Goal: Task Accomplishment & Management: Manage account settings

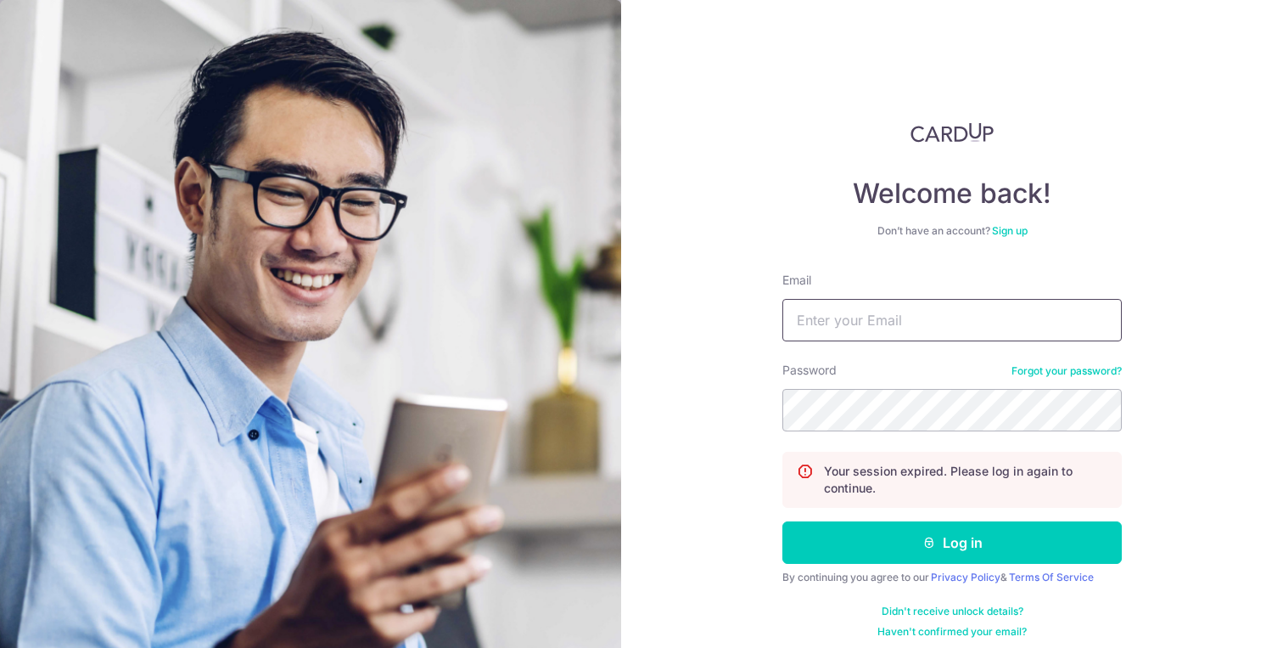
click at [829, 325] on input "Email" at bounding box center [953, 320] width 340 height 42
type input "[PERSON_NAME][EMAIL_ADDRESS][DOMAIN_NAME]"
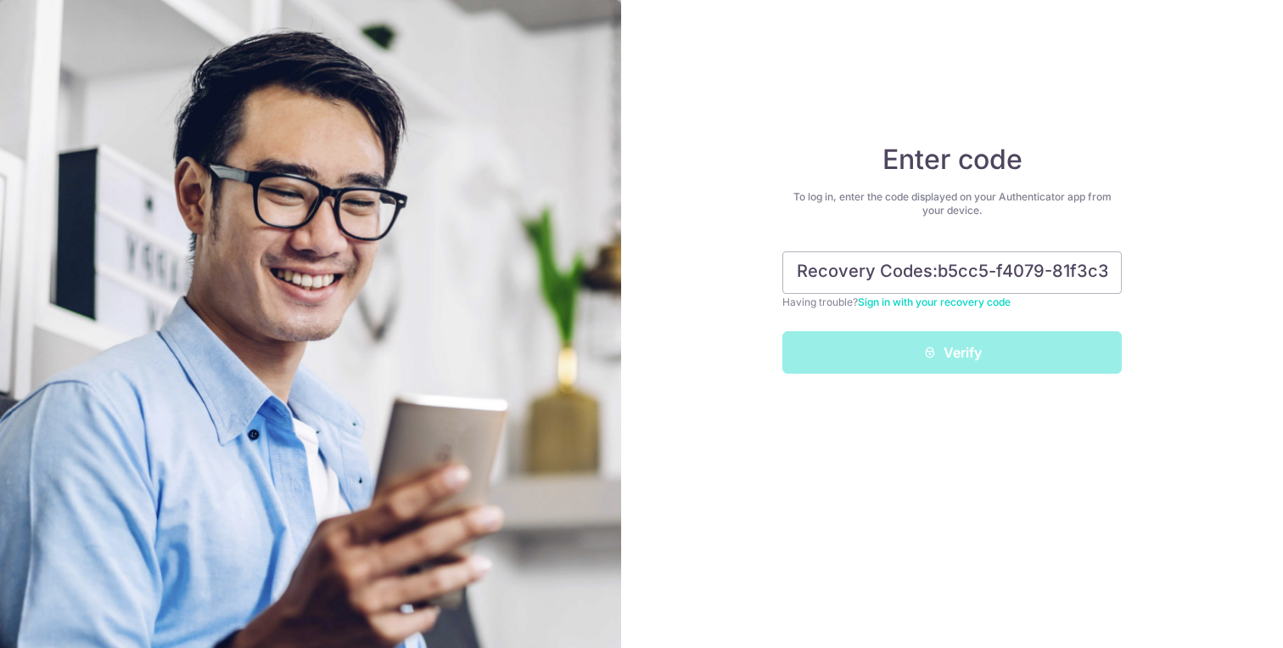
drag, startPoint x: 1007, startPoint y: 267, endPoint x: 550, endPoint y: 223, distance: 458.8
click at [550, 223] on section "Enter code To log in, enter the code displayed on your Authenticator app from y…" at bounding box center [641, 324] width 1283 height 648
type input "b59b-3f901"
drag, startPoint x: 1012, startPoint y: 278, endPoint x: 757, endPoint y: 250, distance: 256.2
click at [757, 250] on div "Enter code To log in, enter the code displayed on your Authenticator app from y…" at bounding box center [952, 324] width 662 height 648
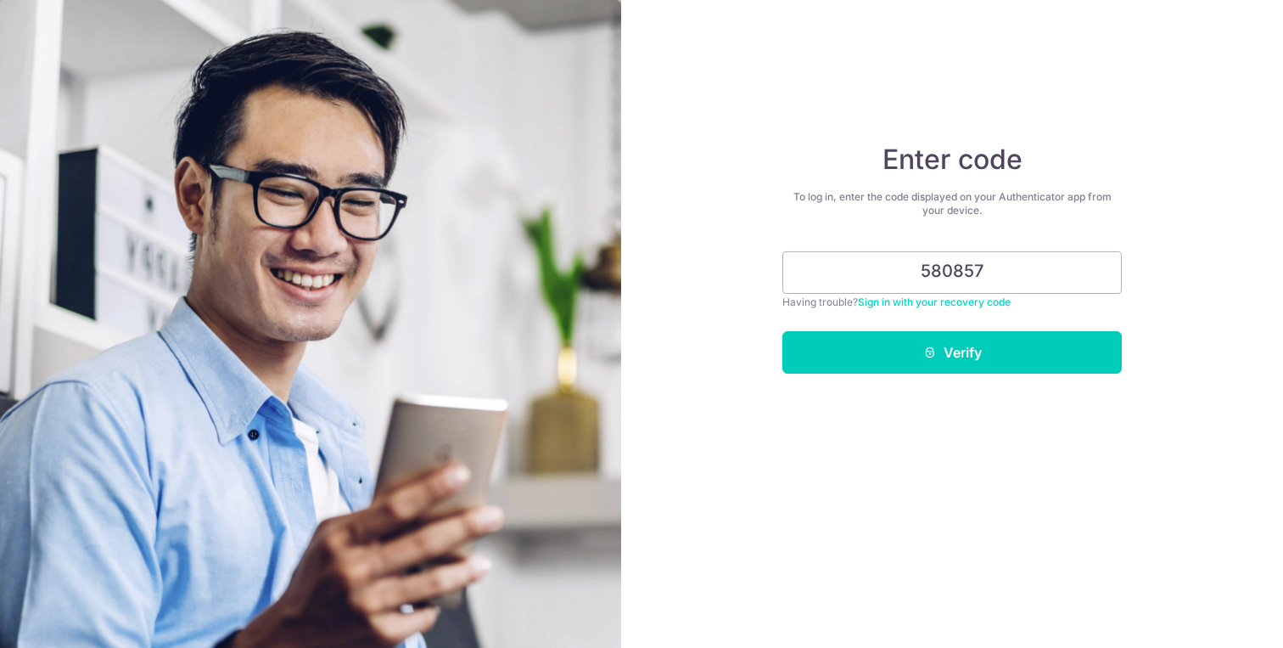
type input "580857"
click at [913, 374] on div "Enter code To log in, enter the code displayed on your Authenticator app from y…" at bounding box center [952, 324] width 662 height 648
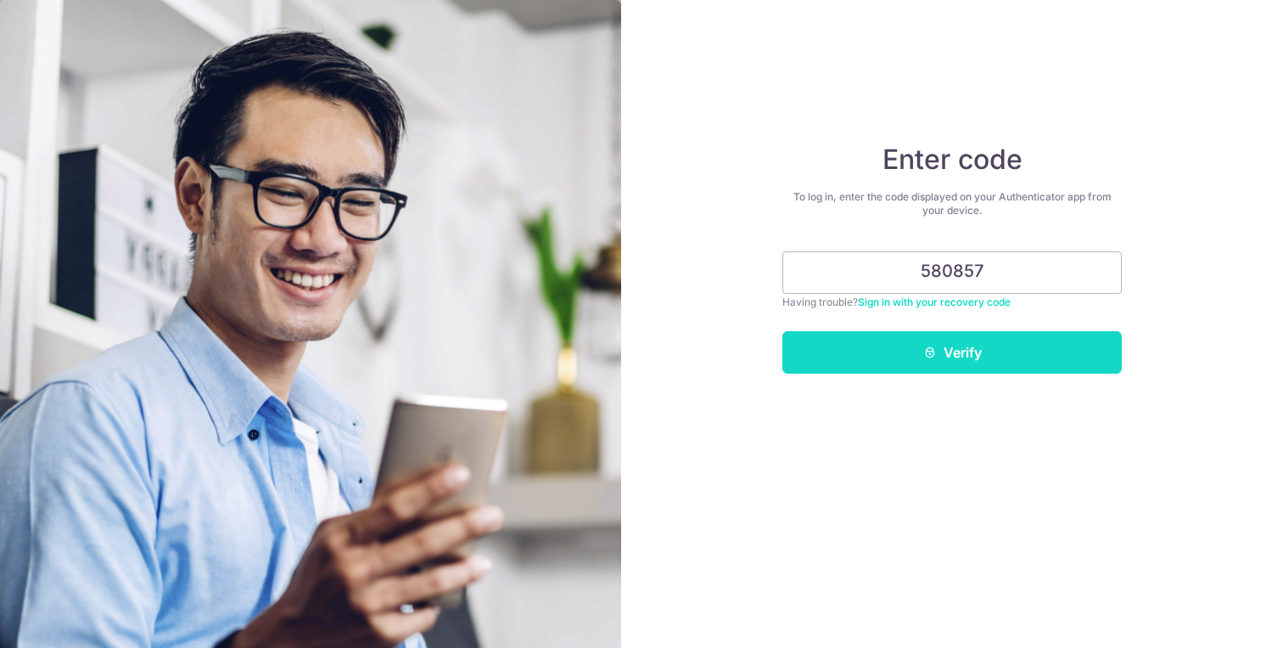
click at [914, 362] on button "Verify" at bounding box center [953, 352] width 340 height 42
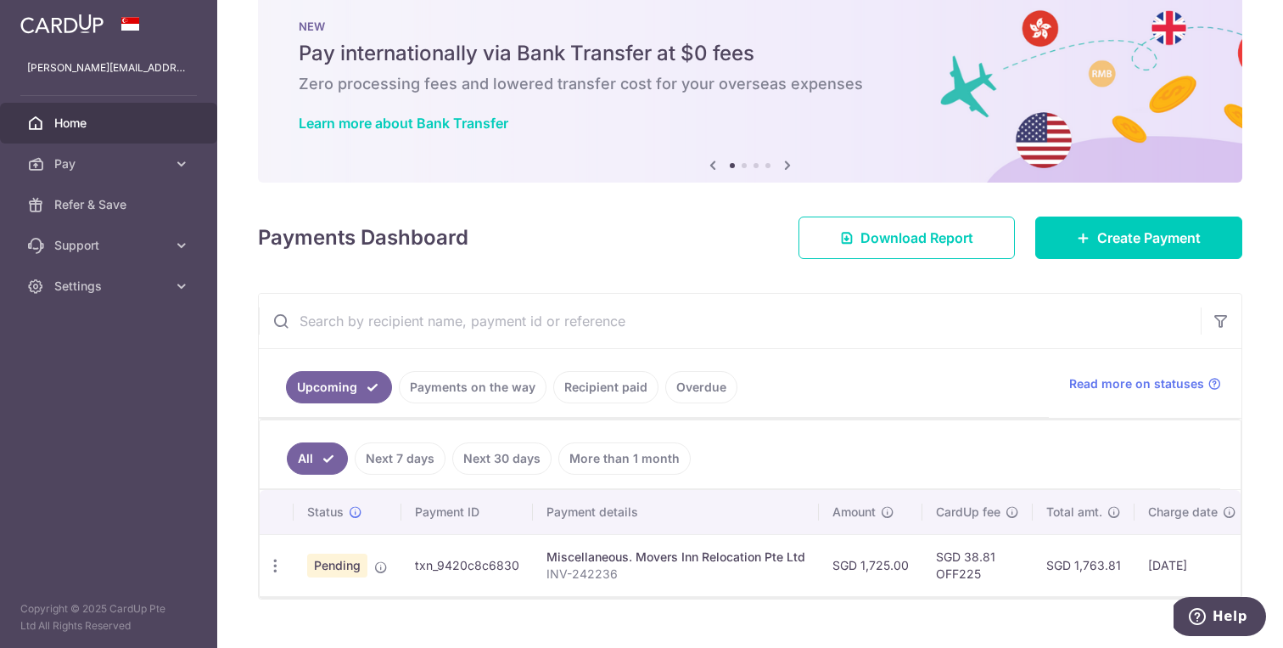
scroll to position [49, 0]
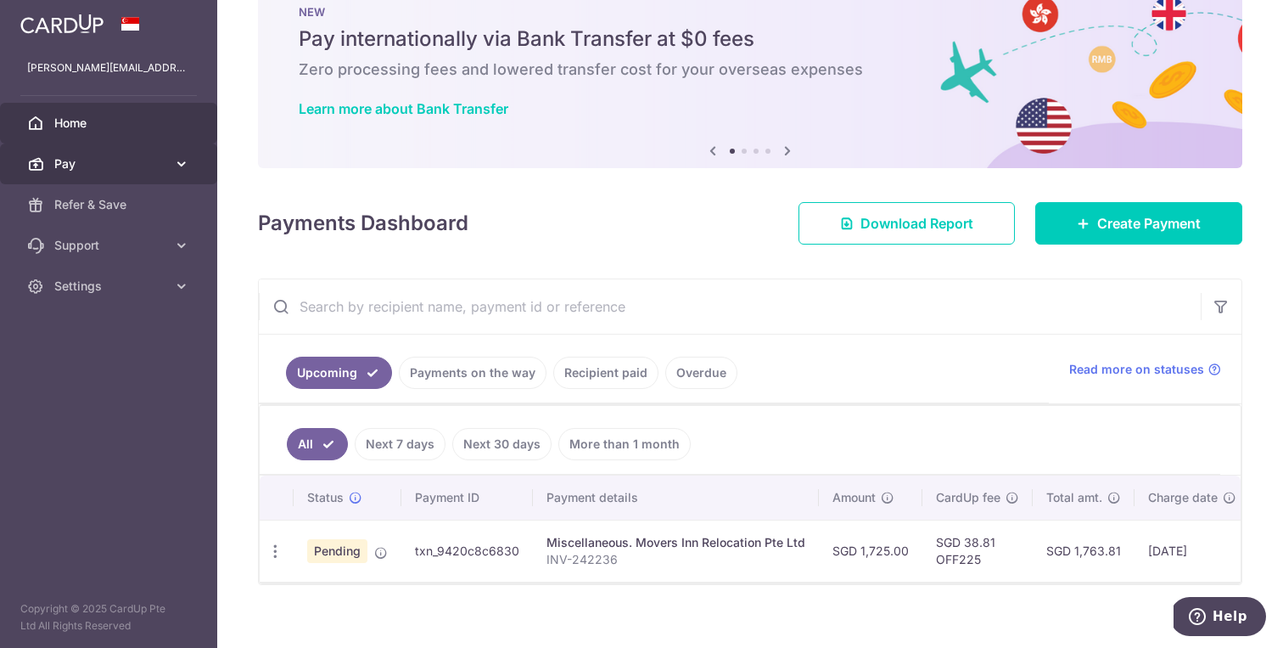
click at [184, 170] on icon at bounding box center [181, 163] width 17 height 17
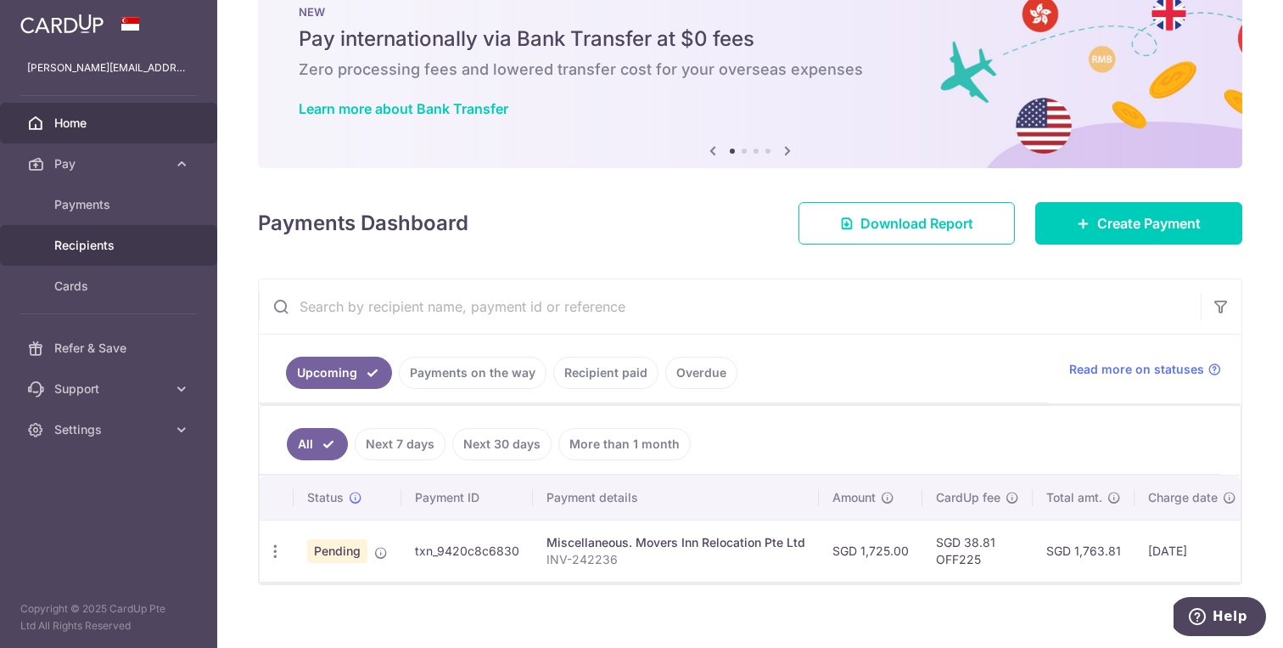
click at [95, 244] on span "Recipients" at bounding box center [110, 245] width 112 height 17
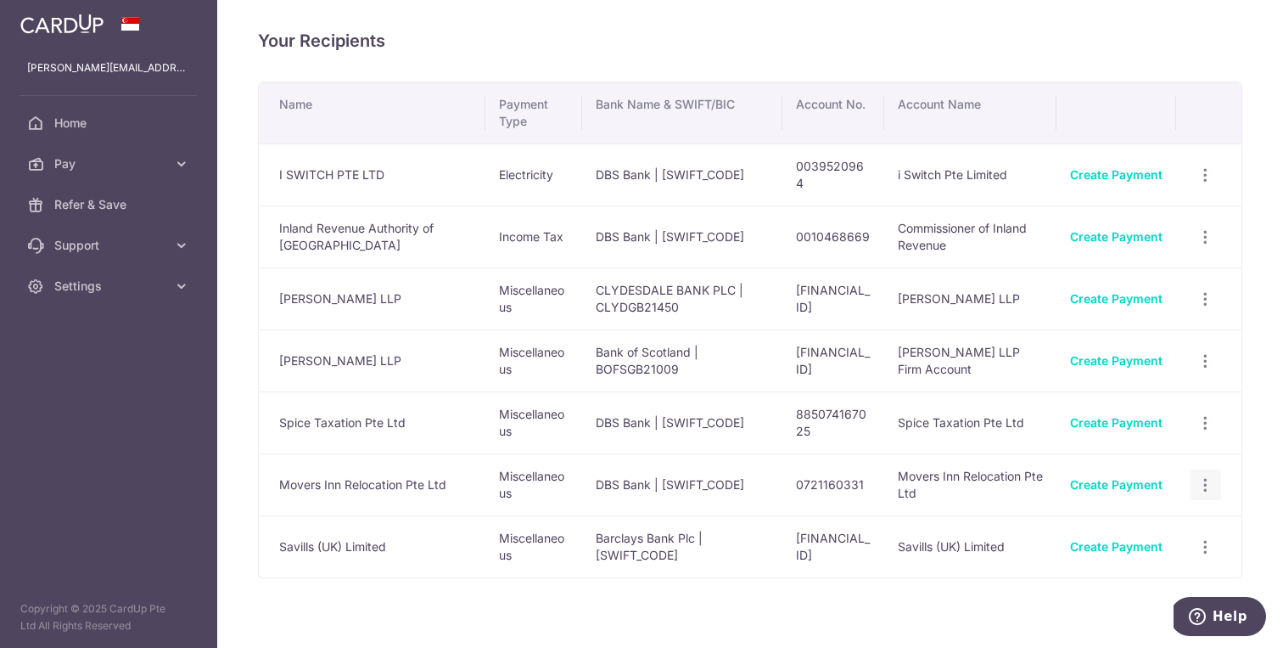
click at [1203, 481] on icon "button" at bounding box center [1206, 485] width 18 height 18
click at [1126, 525] on span "View/Edit" at bounding box center [1149, 531] width 115 height 20
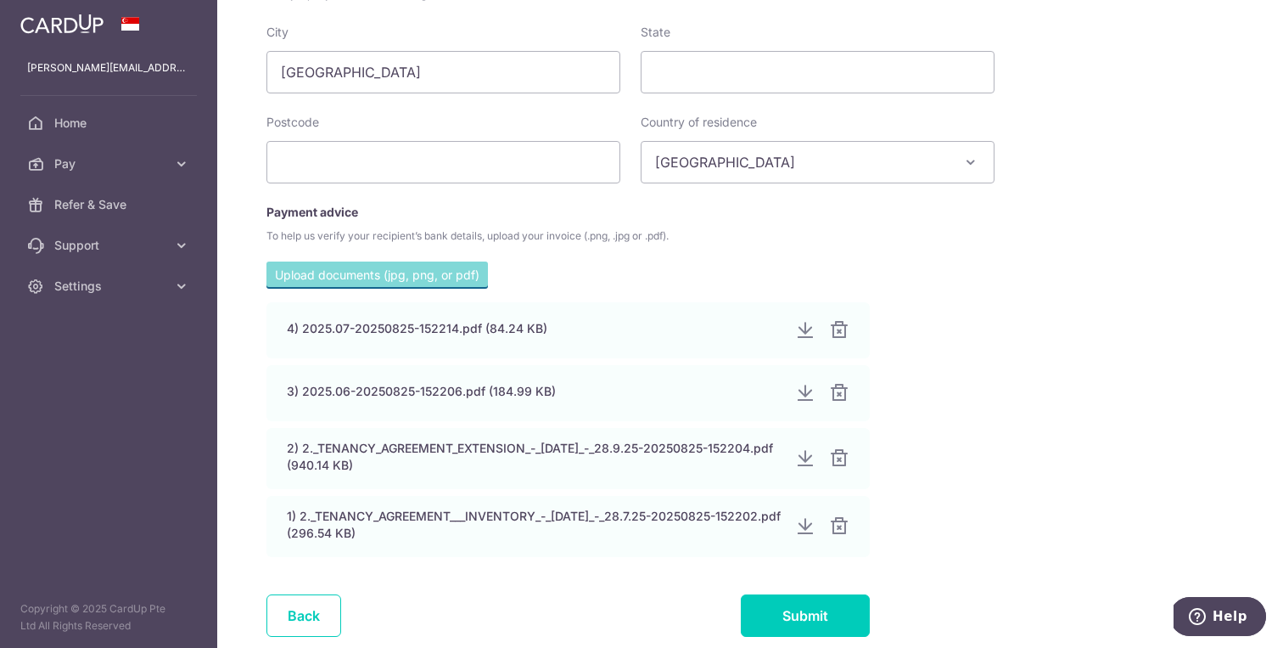
scroll to position [812, 0]
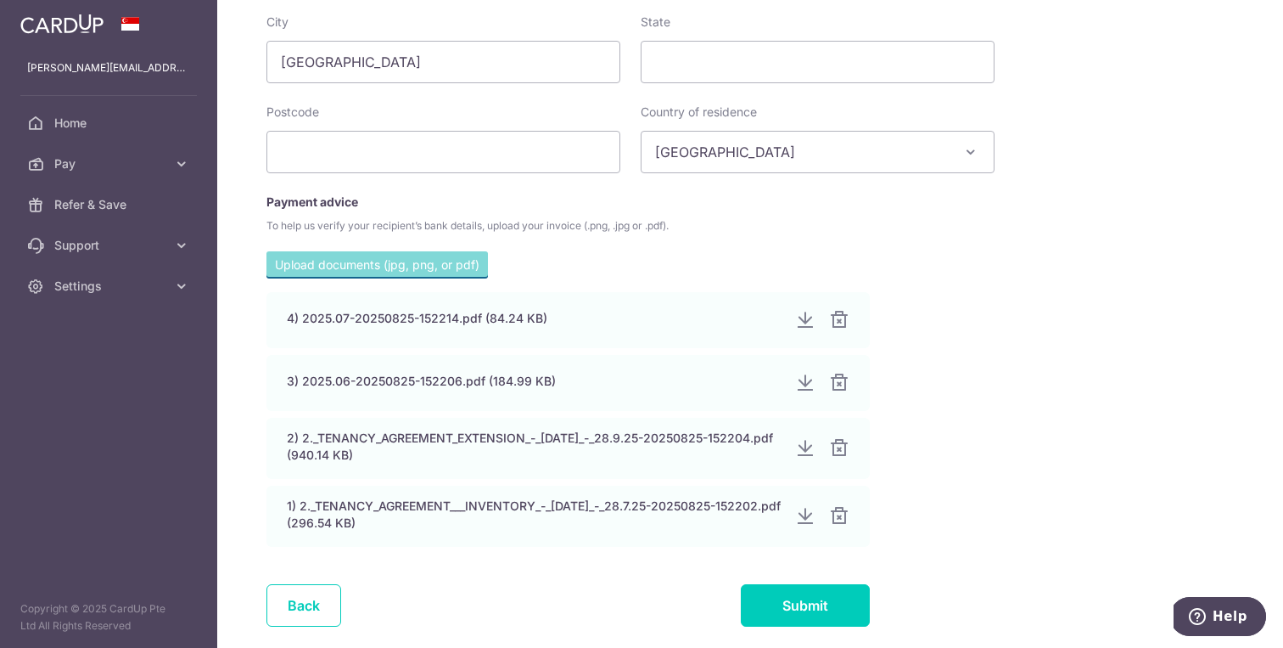
click at [76, 33] on img at bounding box center [61, 24] width 83 height 20
